Goal: Task Accomplishment & Management: Use online tool/utility

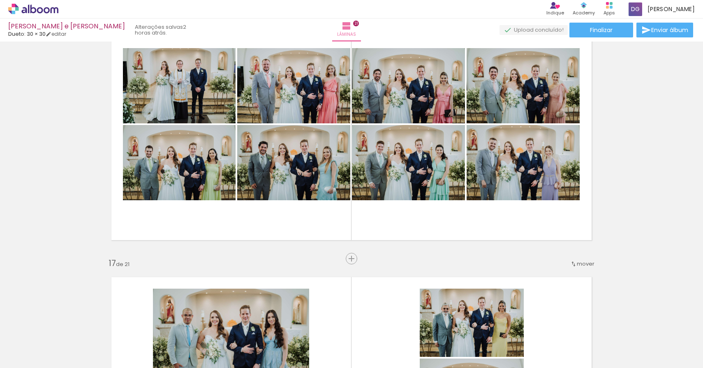
scroll to position [4011, 0]
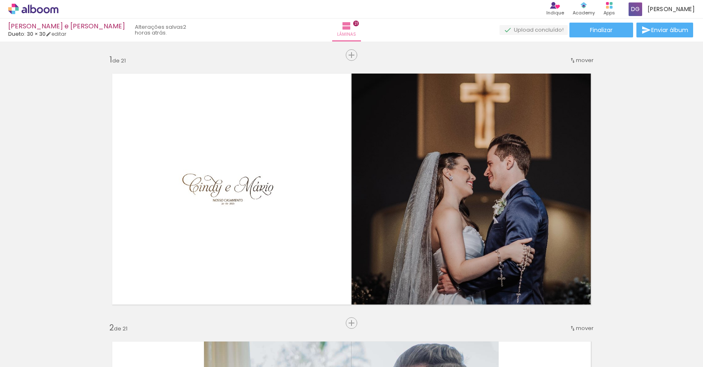
scroll to position [4011, 0]
